Goal: Find specific page/section: Find specific page/section

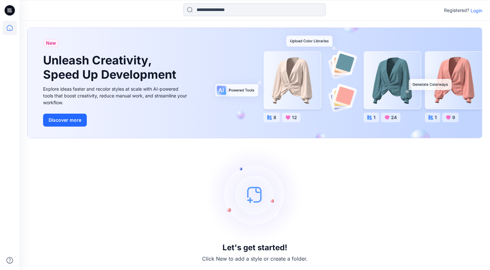
scroll to position [6, 0]
click at [475, 10] on p "Login" at bounding box center [476, 10] width 12 height 7
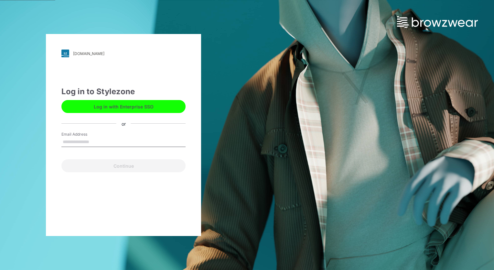
click at [143, 107] on button "Log in with Enterprise SSO" at bounding box center [123, 106] width 124 height 13
click at [109, 139] on input "Email Address" at bounding box center [123, 142] width 124 height 10
type input "**********"
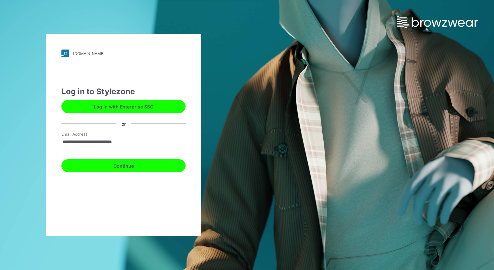
click at [110, 165] on button "Continue" at bounding box center [123, 165] width 124 height 13
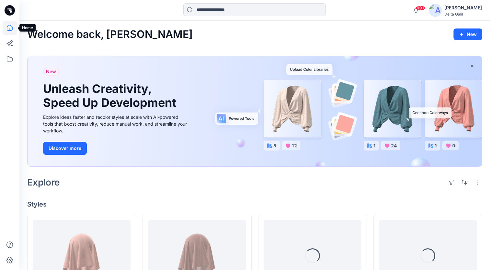
click at [10, 28] on icon at bounding box center [10, 28] width 14 height 14
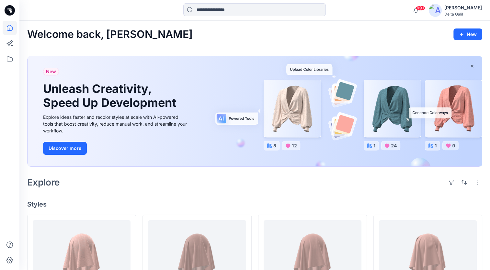
click at [10, 28] on icon at bounding box center [10, 28] width 14 height 14
click at [10, 29] on icon at bounding box center [10, 28] width 14 height 14
click at [10, 12] on icon at bounding box center [8, 12] width 3 height 0
click at [7, 60] on icon at bounding box center [10, 59] width 14 height 14
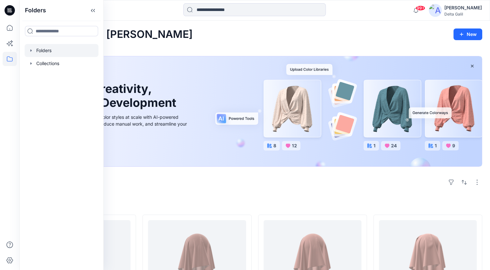
click at [32, 53] on icon "button" at bounding box center [30, 50] width 5 height 5
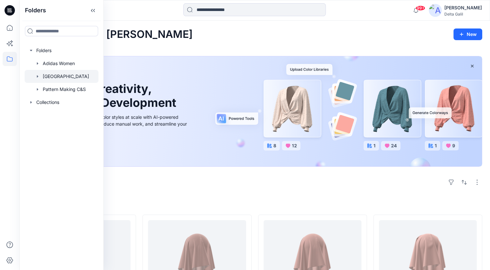
click at [38, 75] on icon "button" at bounding box center [37, 76] width 5 height 5
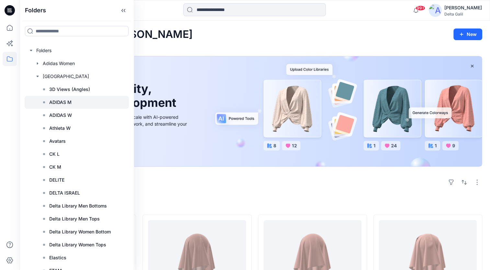
click at [73, 103] on div at bounding box center [77, 102] width 104 height 13
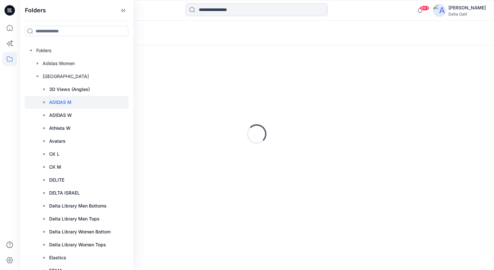
click at [163, 32] on div "Loading..." at bounding box center [256, 33] width 475 height 25
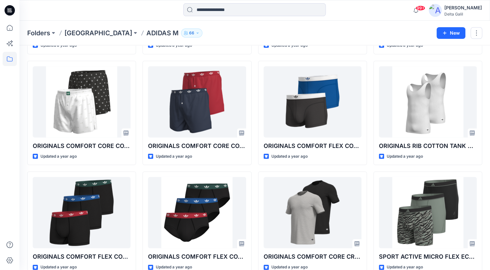
scroll to position [1795, 0]
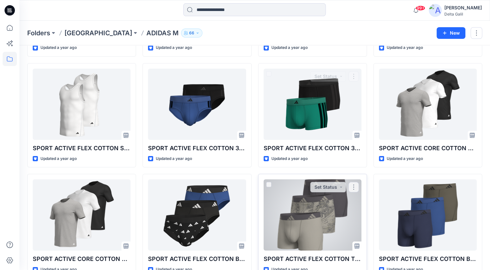
scroll to position [2249, 0]
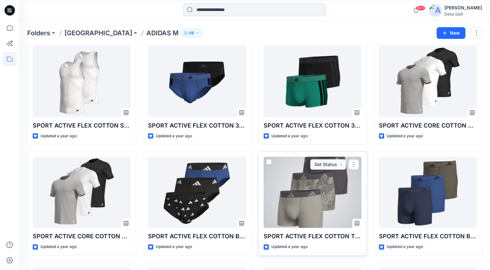
click at [316, 192] on div at bounding box center [312, 192] width 98 height 71
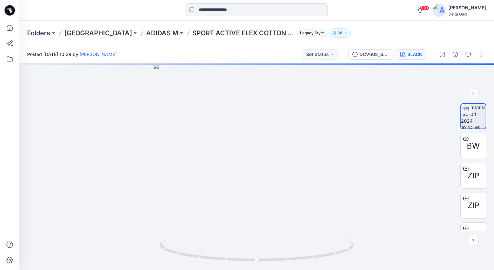
click at [409, 58] on button "BLACK" at bounding box center [411, 54] width 30 height 10
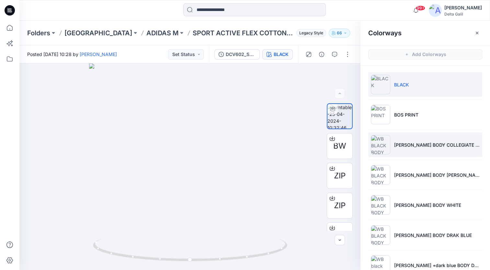
click at [388, 141] on img at bounding box center [379, 144] width 19 height 19
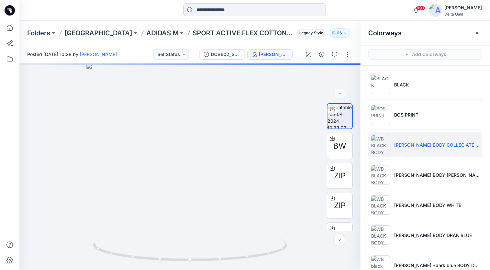
click at [338, 8] on div at bounding box center [254, 10] width 235 height 14
click at [475, 33] on icon "button" at bounding box center [476, 32] width 5 height 5
